Goal: Task Accomplishment & Management: Manage account settings

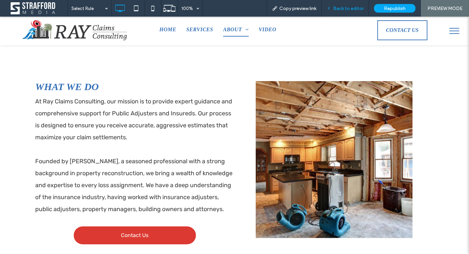
click at [356, 8] on span "Back to editor" at bounding box center [348, 9] width 31 height 6
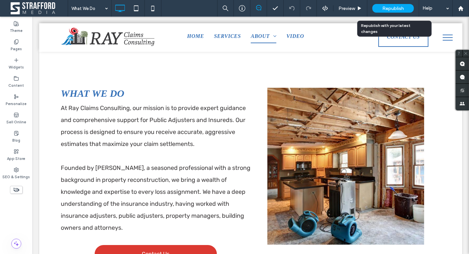
click at [408, 3] on div "Republish" at bounding box center [394, 8] width 42 height 17
click at [397, 9] on span "Republish" at bounding box center [394, 9] width 22 height 6
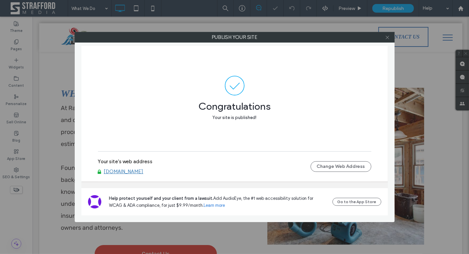
click at [388, 37] on use at bounding box center [387, 37] width 3 height 3
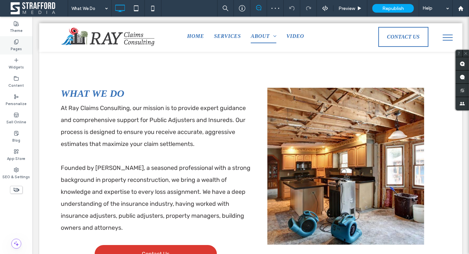
click at [19, 49] on label "Pages" at bounding box center [16, 48] width 11 height 7
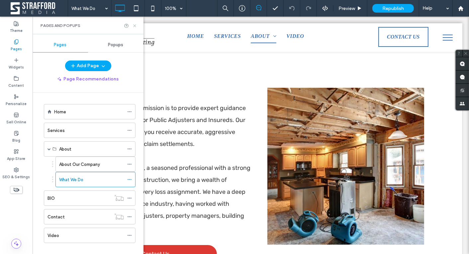
click at [134, 26] on use at bounding box center [134, 25] width 3 height 3
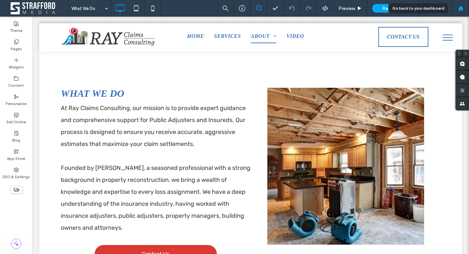
click at [459, 8] on icon at bounding box center [461, 9] width 6 height 6
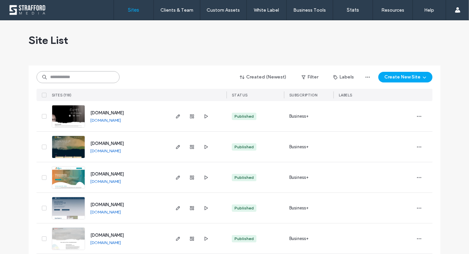
click at [82, 76] on input at bounding box center [78, 77] width 83 height 12
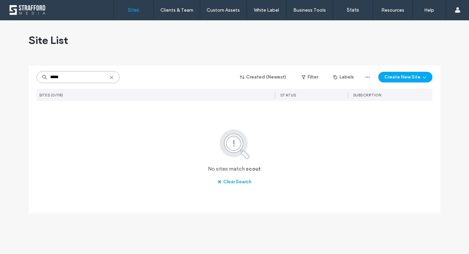
type input "*****"
